Goal: Navigation & Orientation: Find specific page/section

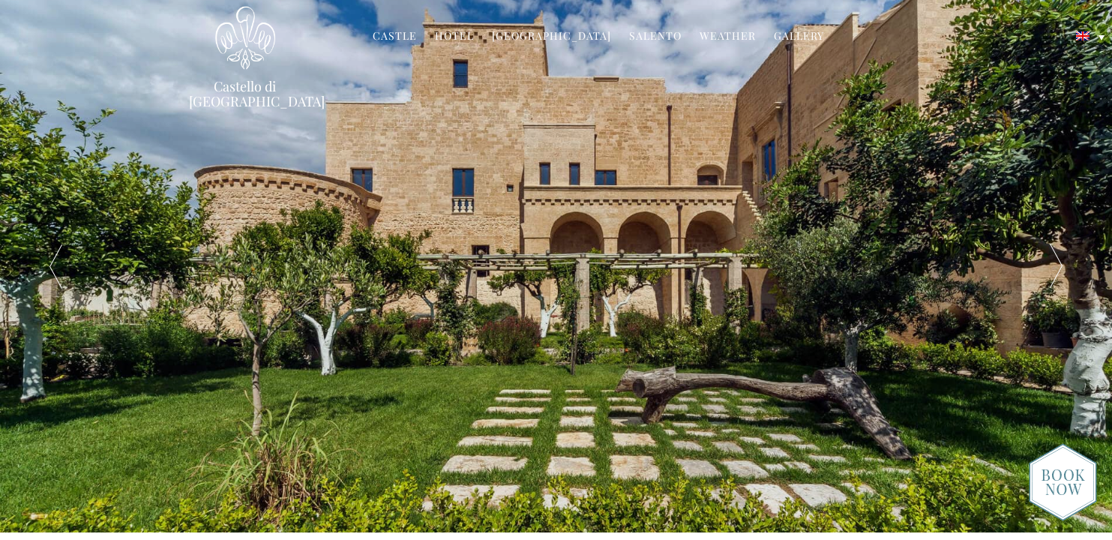
click at [1065, 481] on img at bounding box center [1063, 482] width 68 height 78
click at [400, 36] on link "Castle" at bounding box center [395, 36] width 44 height 17
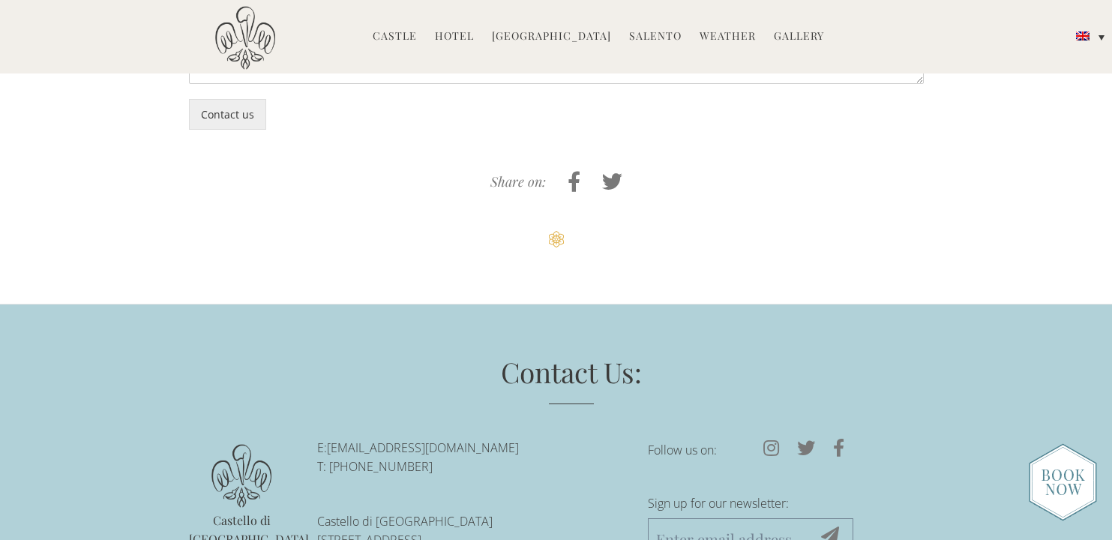
scroll to position [4087, 0]
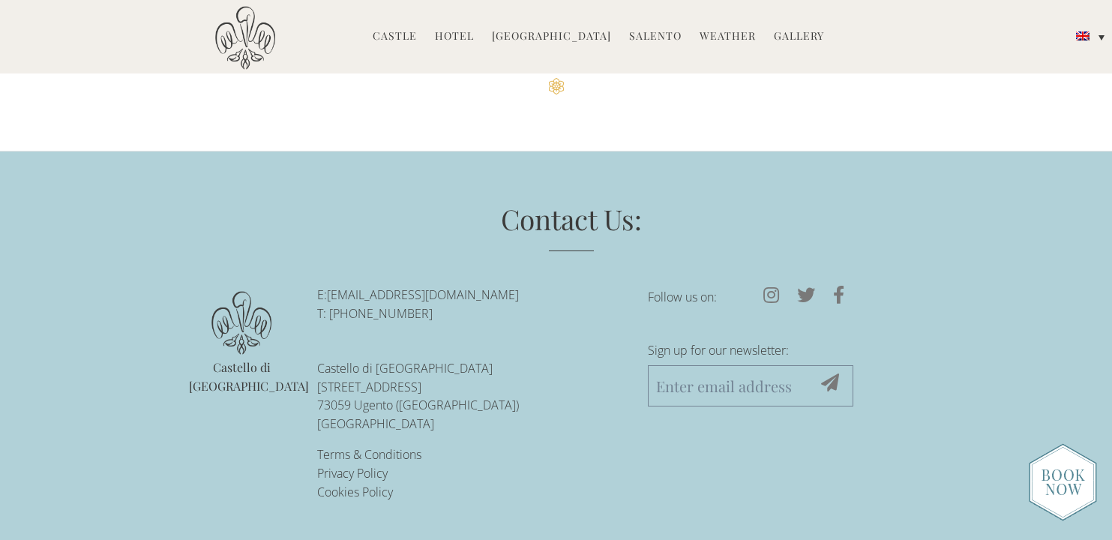
click at [469, 41] on link "Hotel" at bounding box center [454, 36] width 39 height 17
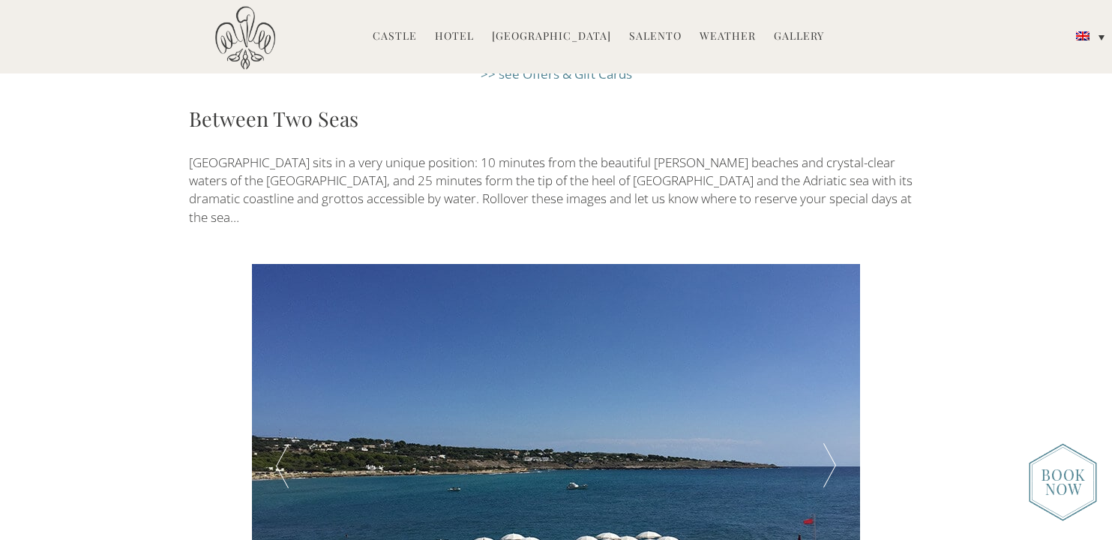
scroll to position [2532, 0]
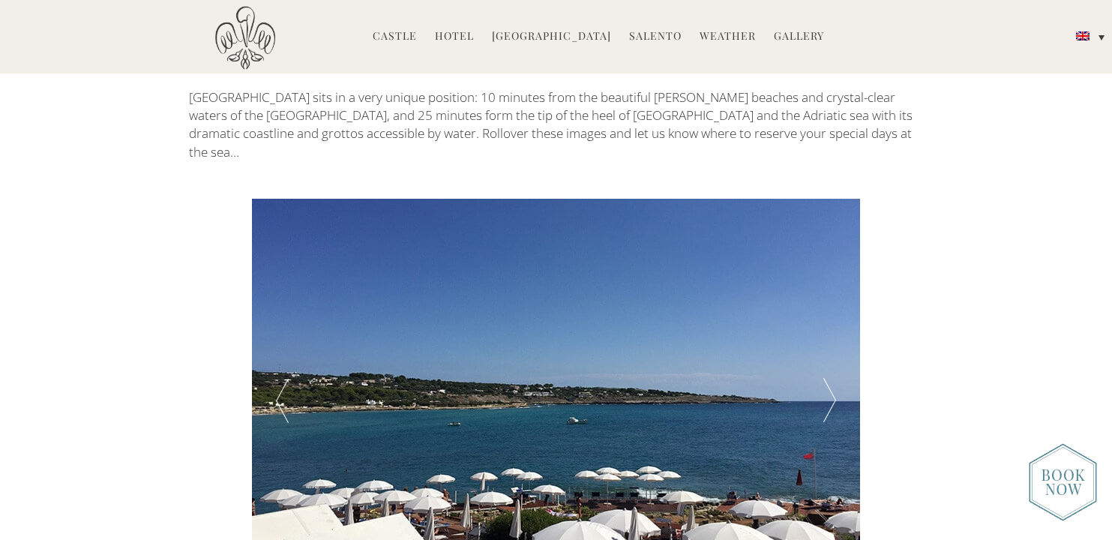
click at [818, 300] on div at bounding box center [829, 401] width 61 height 405
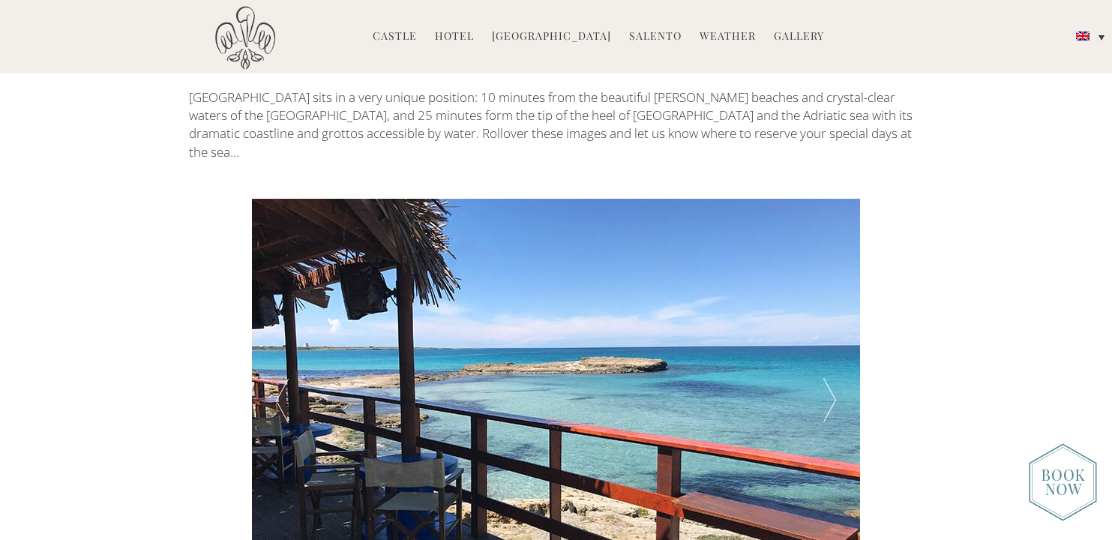
click at [818, 300] on div at bounding box center [829, 401] width 61 height 405
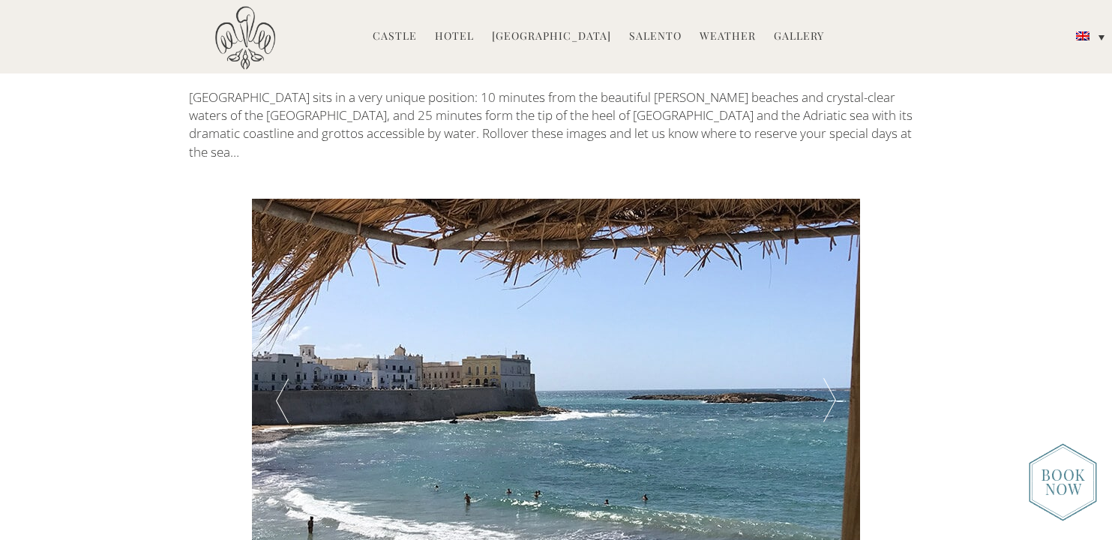
click at [818, 300] on div at bounding box center [829, 401] width 61 height 405
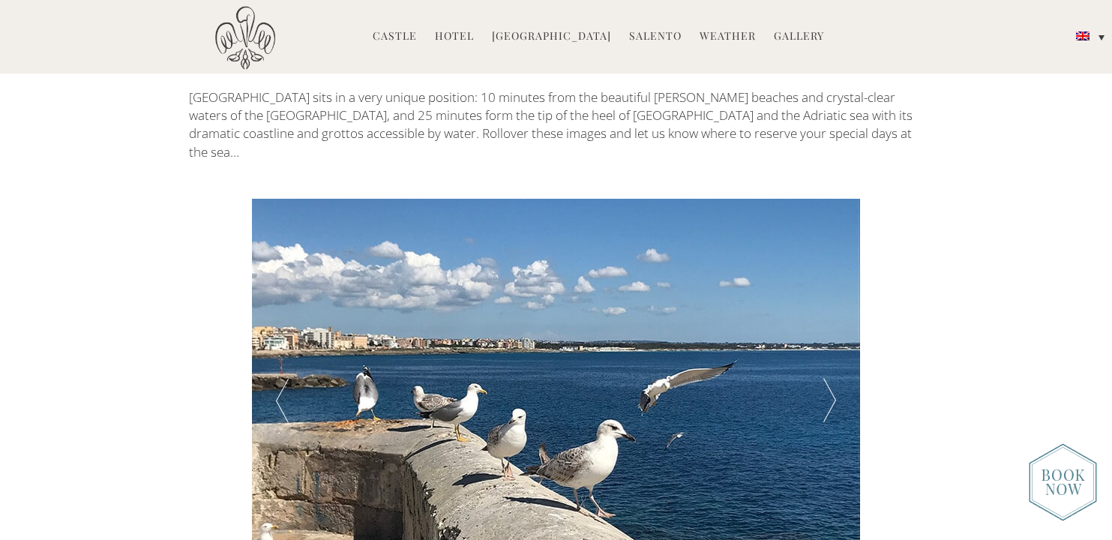
click at [818, 300] on div at bounding box center [829, 401] width 61 height 405
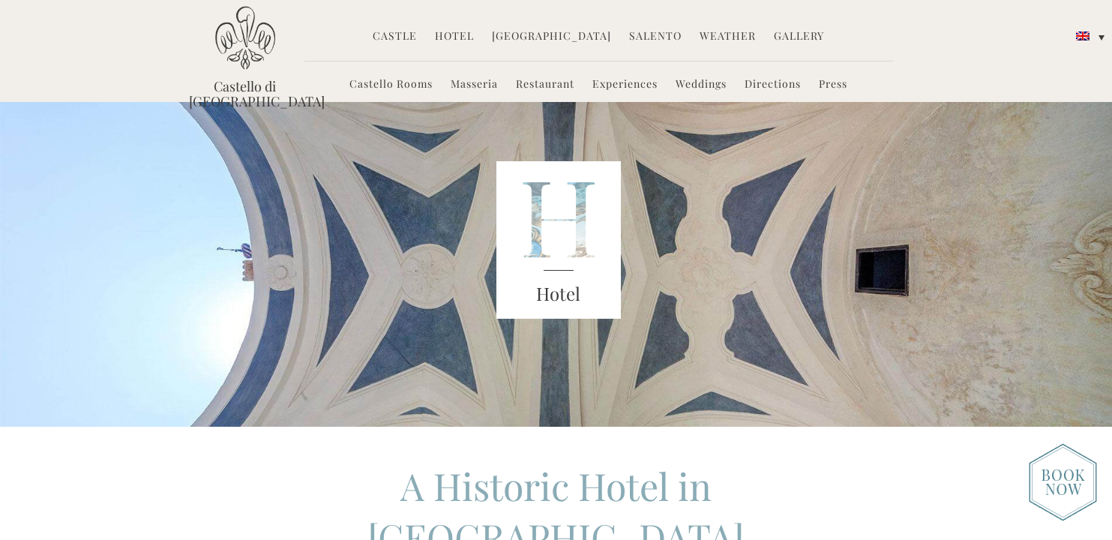
scroll to position [38, 0]
